Goal: Use online tool/utility: Use online tool/utility

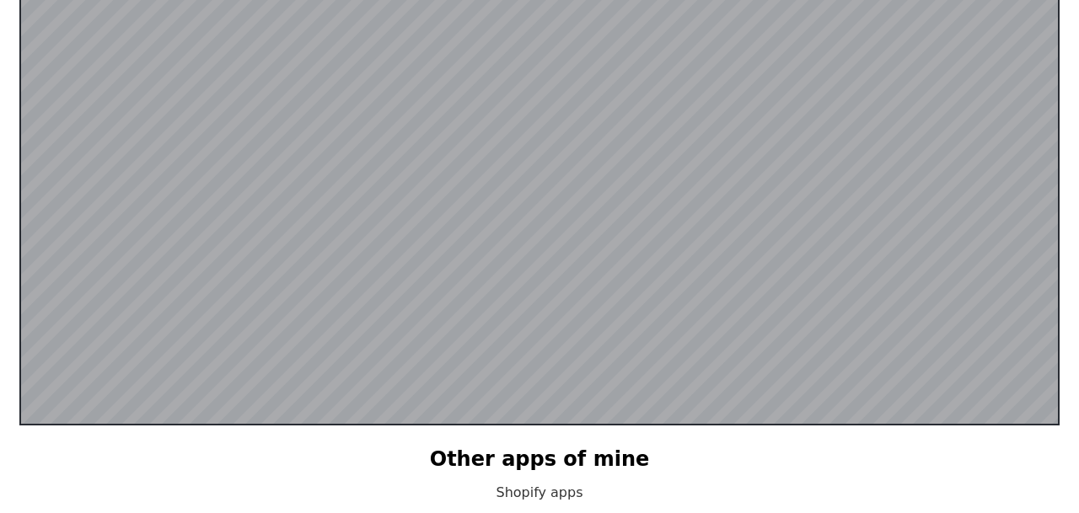
scroll to position [329, 0]
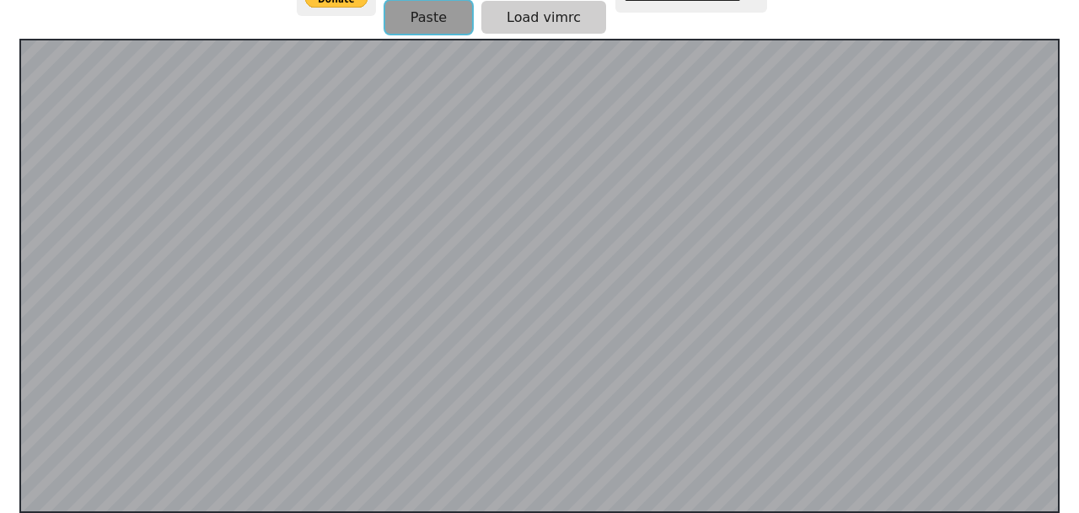
click at [453, 14] on button "Paste" at bounding box center [428, 17] width 87 height 33
click at [437, 33] on div "**********" at bounding box center [540, 9] width 486 height 57
click at [437, 31] on button "Paste" at bounding box center [428, 17] width 87 height 33
click at [409, 13] on button "Paste" at bounding box center [428, 17] width 87 height 33
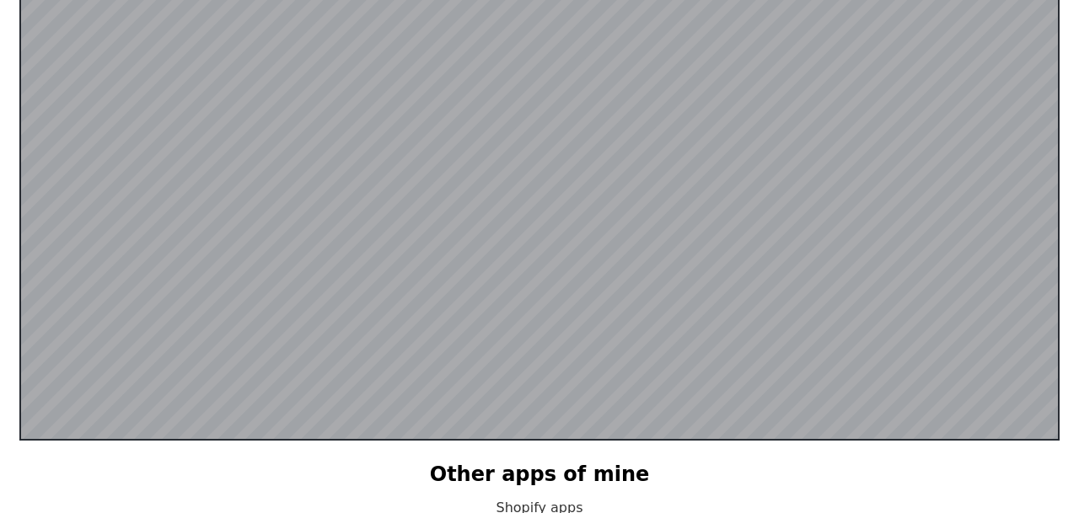
scroll to position [402, 0]
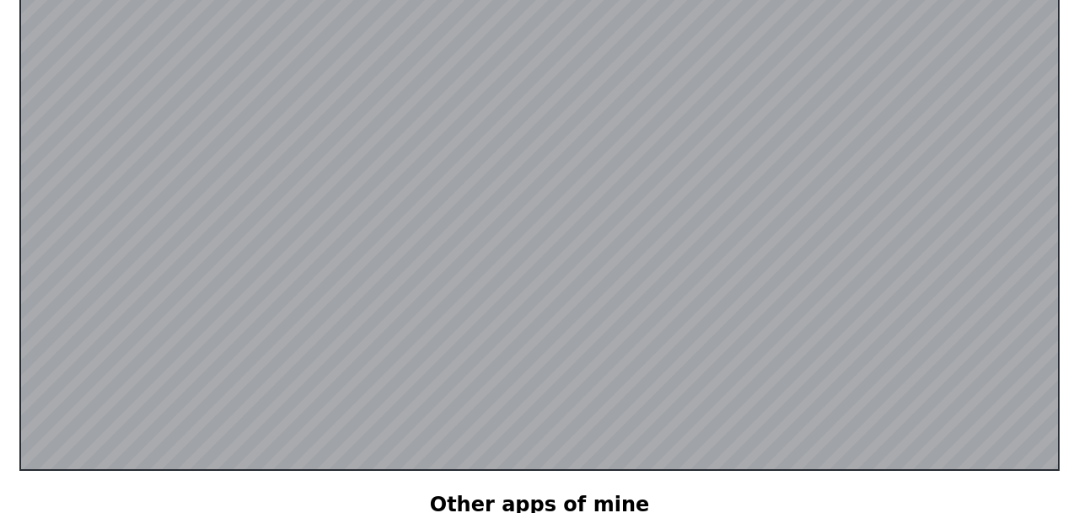
scroll to position [329, 0]
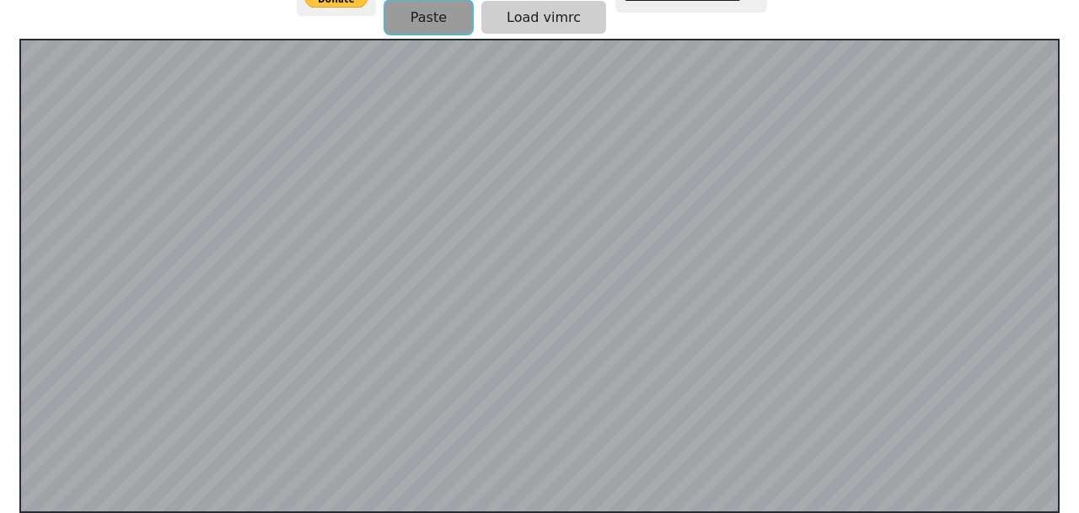
click at [423, 27] on button "Paste" at bounding box center [428, 17] width 87 height 33
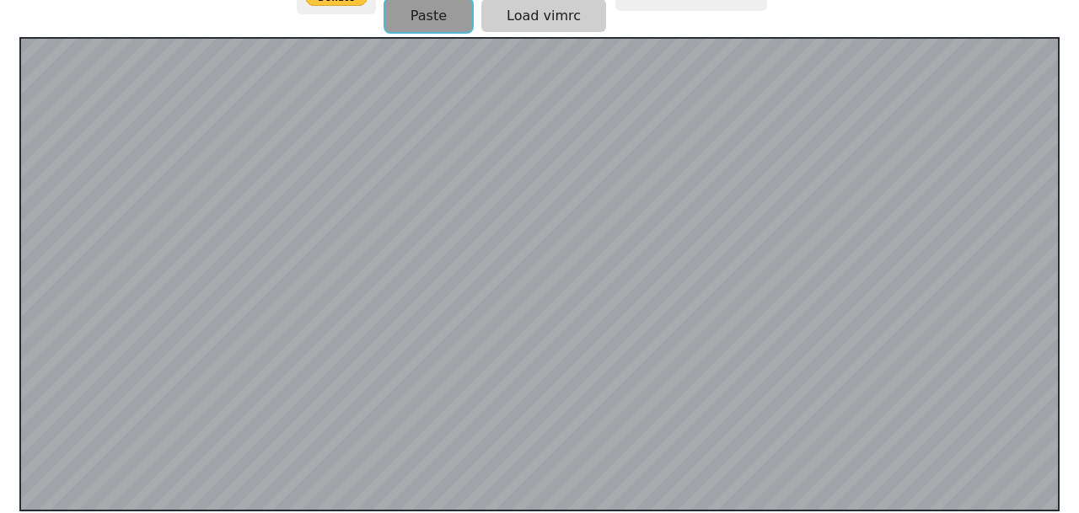
click at [416, 24] on button "Paste" at bounding box center [428, 15] width 87 height 33
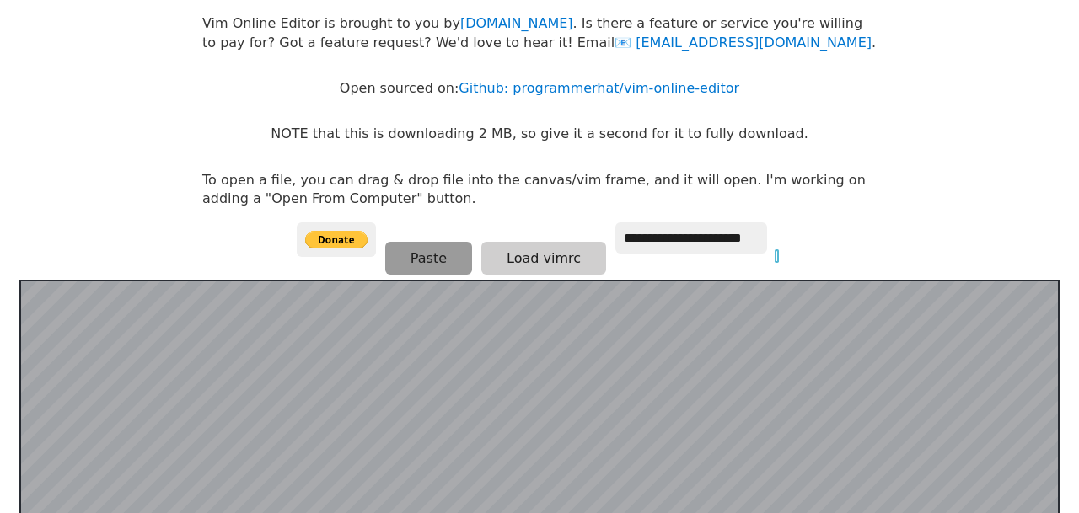
scroll to position [148, 0]
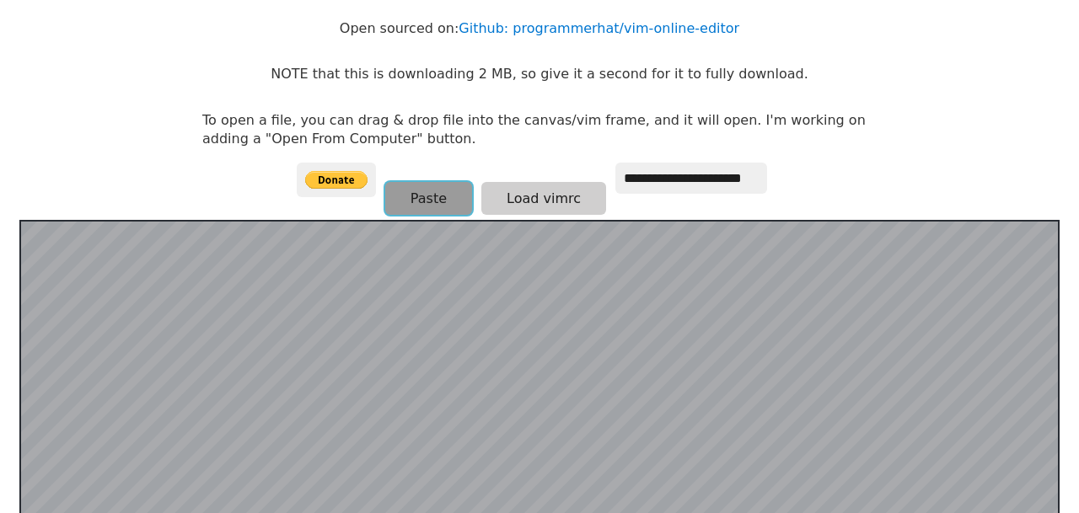
click at [432, 201] on button "Paste" at bounding box center [428, 198] width 87 height 33
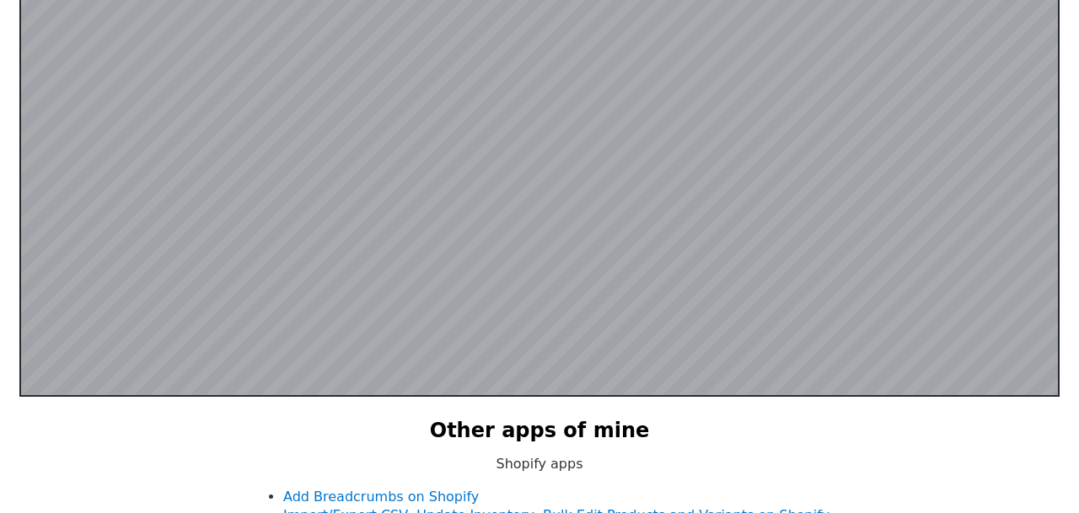
scroll to position [446, 0]
